Goal: Transaction & Acquisition: Purchase product/service

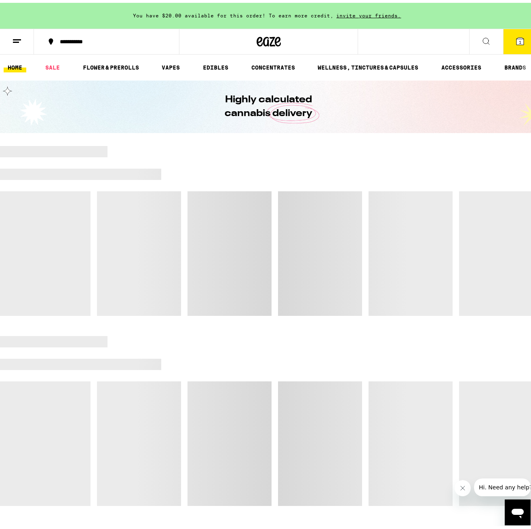
click at [516, 51] on button "1" at bounding box center [520, 38] width 34 height 25
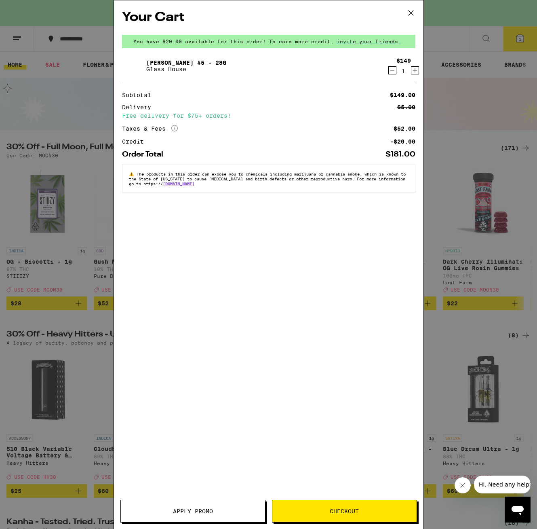
click at [389, 70] on icon "Decrement" at bounding box center [392, 70] width 7 height 10
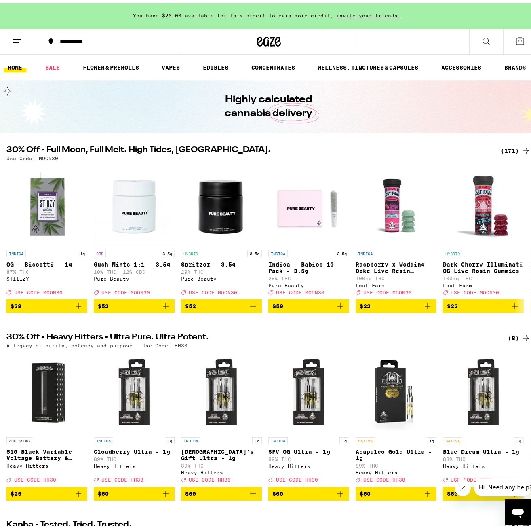
click at [509, 148] on div "(171)" at bounding box center [516, 148] width 30 height 10
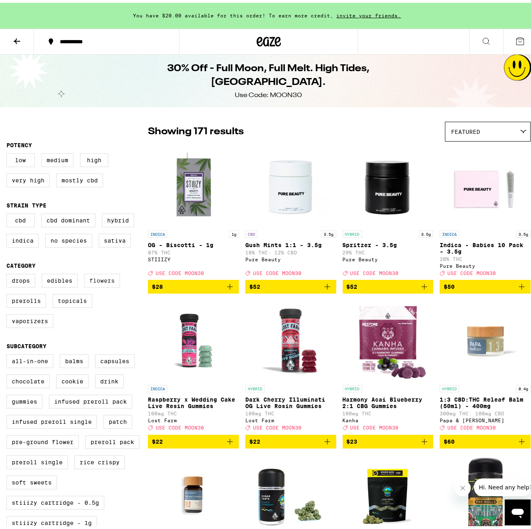
click at [112, 282] on label "Flowers" at bounding box center [102, 278] width 36 height 14
click at [8, 272] on input "Flowers" at bounding box center [8, 272] width 0 height 0
checkbox input "true"
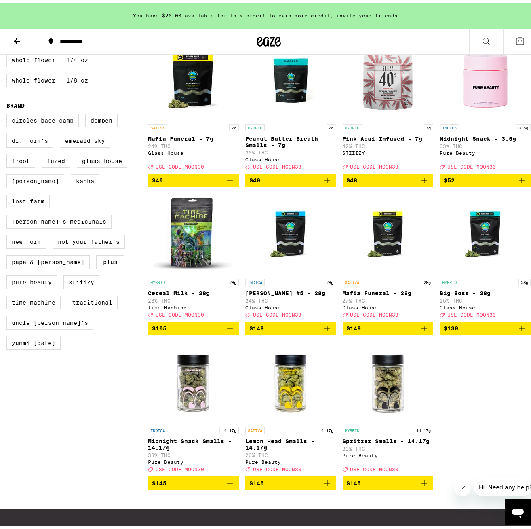
scroll to position [566, 0]
